Goal: Task Accomplishment & Management: Manage account settings

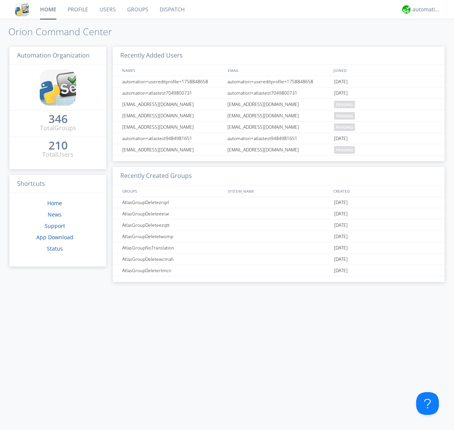
click at [137, 9] on link "Groups" at bounding box center [137, 9] width 33 height 19
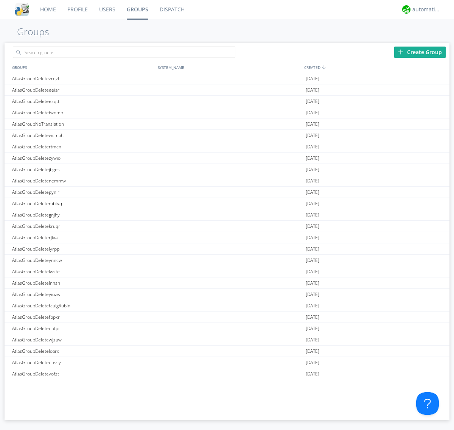
click at [137, 9] on link "Groups" at bounding box center [137, 9] width 33 height 19
click at [420, 52] on div "Create Group" at bounding box center [419, 52] width 51 height 11
click at [137, 9] on link "Groups" at bounding box center [137, 9] width 33 height 19
type input "AtlasGroupDeletevyavl"
click at [107, 9] on link "Users" at bounding box center [107, 9] width 28 height 19
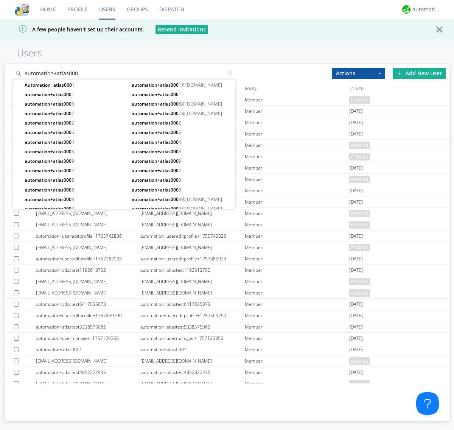
type input "automation+atlas000"
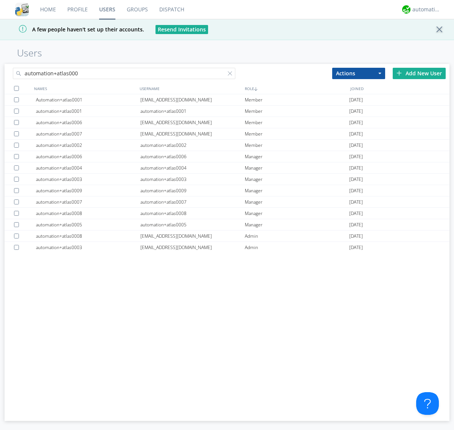
click at [16, 88] on div at bounding box center [16, 88] width 5 height 5
click at [358, 73] on button "Actions" at bounding box center [358, 73] width 53 height 11
click at [358, 86] on link "Add to Group" at bounding box center [358, 86] width 52 height 10
click at [107, 9] on link "Users" at bounding box center [107, 9] width 28 height 19
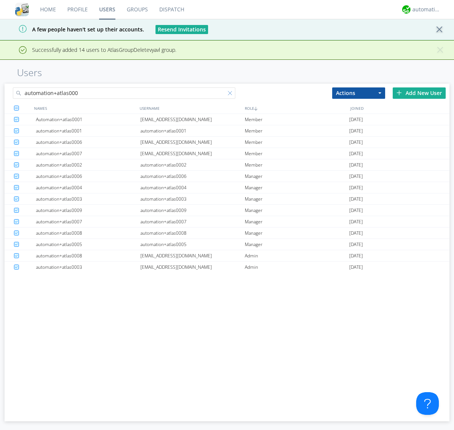
click at [231, 94] on div at bounding box center [232, 95] width 8 height 8
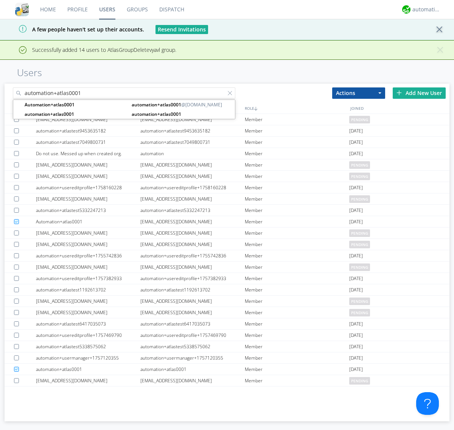
type input "automation+atlas0001"
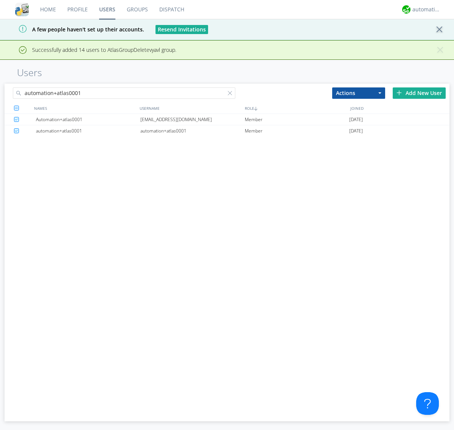
click at [192, 119] on div "[EMAIL_ADDRESS][DOMAIN_NAME]" at bounding box center [192, 119] width 104 height 11
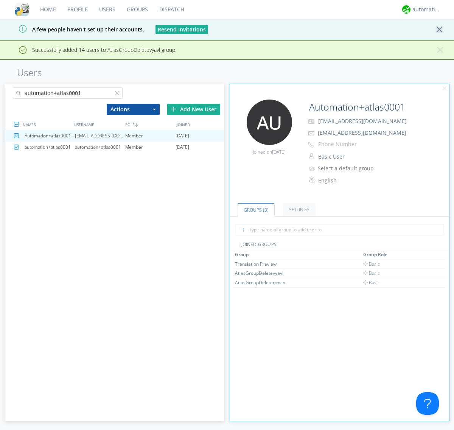
click at [136, 9] on link "Groups" at bounding box center [137, 9] width 33 height 19
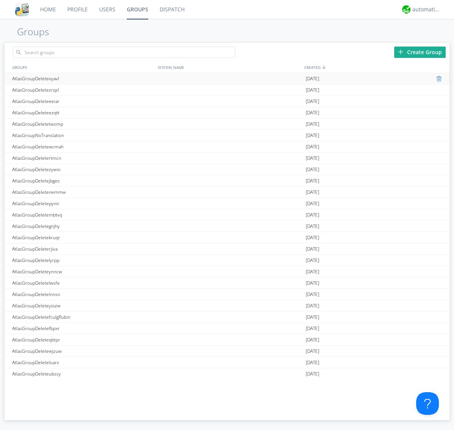
click at [436, 79] on div at bounding box center [440, 79] width 8 height 6
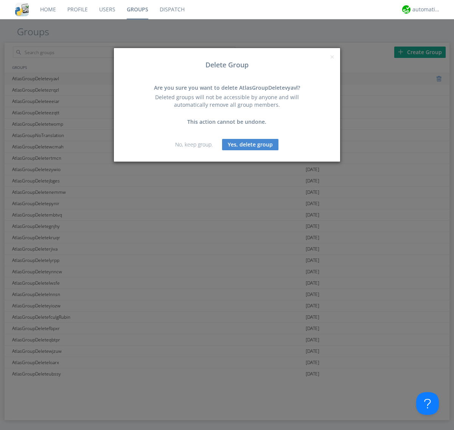
click at [250, 144] on button "Yes, delete group" at bounding box center [250, 144] width 56 height 11
